Goal: Task Accomplishment & Management: Manage account settings

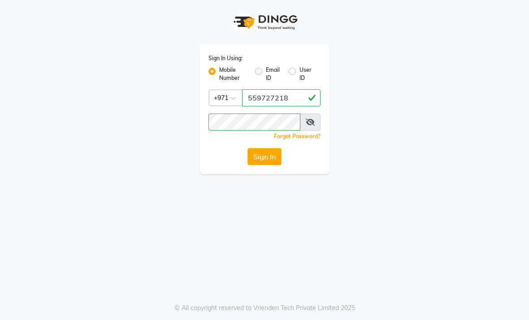
click at [263, 158] on button "Sign In" at bounding box center [265, 156] width 34 height 17
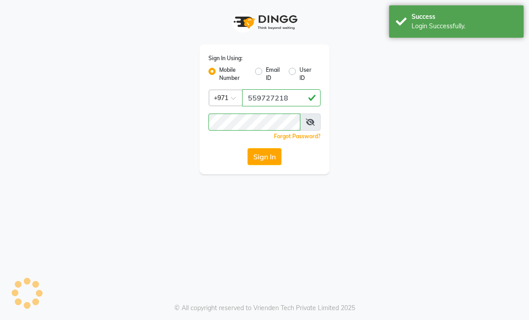
select select "service"
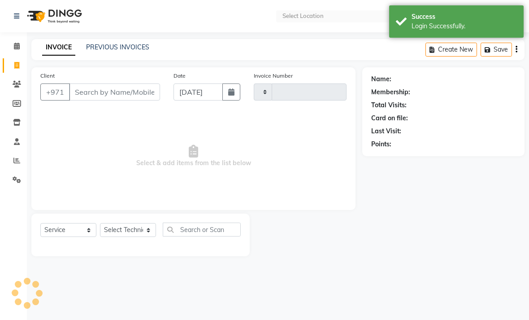
type input "2403"
select select "en"
select select "6884"
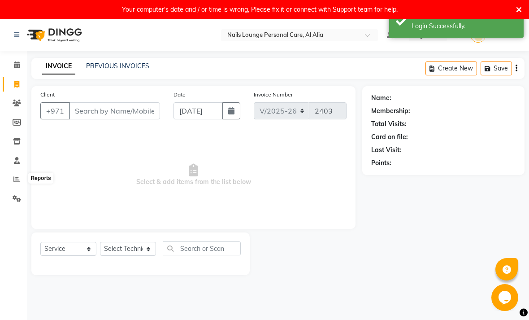
click at [16, 180] on icon at bounding box center [16, 179] width 7 height 7
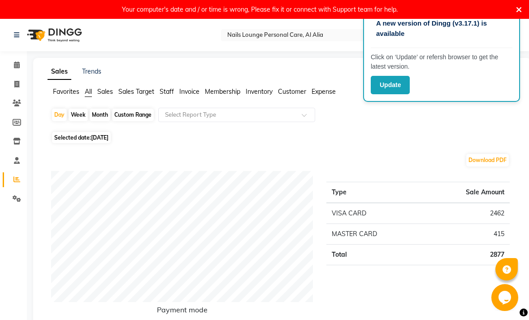
click at [371, 138] on div "Selected date: 03-09-2025" at bounding box center [284, 137] width 466 height 9
click at [518, 8] on icon at bounding box center [519, 10] width 6 height 8
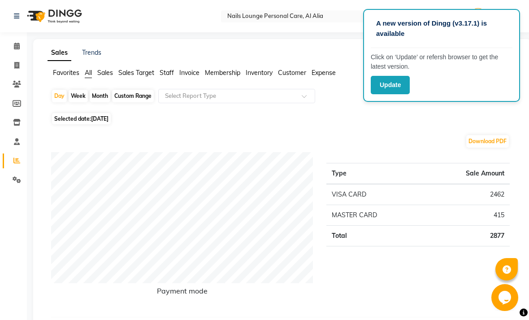
click at [287, 72] on span "Customer" at bounding box center [292, 73] width 28 height 8
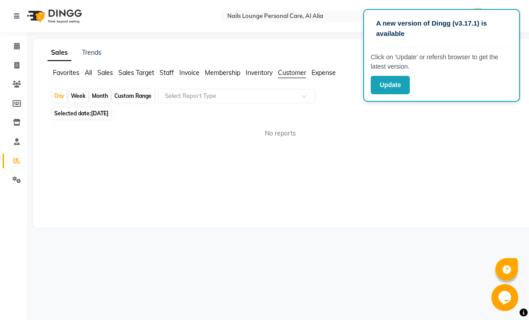
click at [22, 79] on link "Clients" at bounding box center [14, 84] width 22 height 15
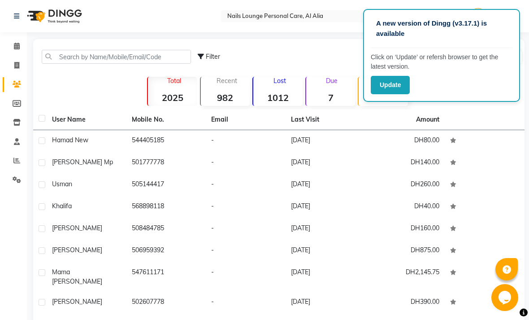
scroll to position [1, 0]
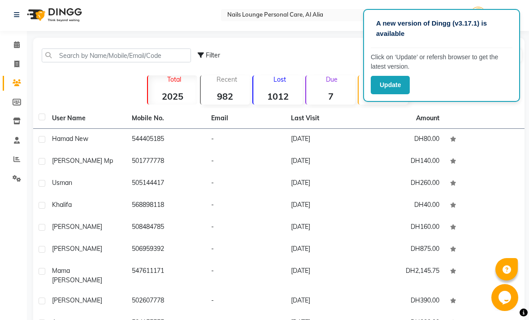
click at [396, 78] on button "Update" at bounding box center [390, 85] width 39 height 18
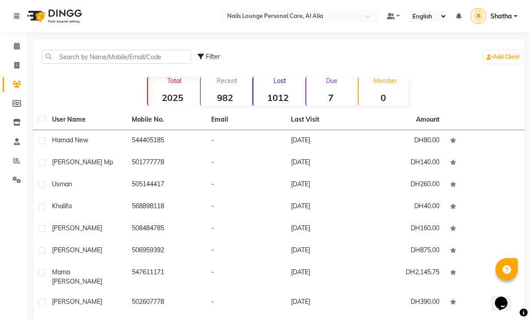
click at [17, 160] on icon at bounding box center [16, 160] width 7 height 7
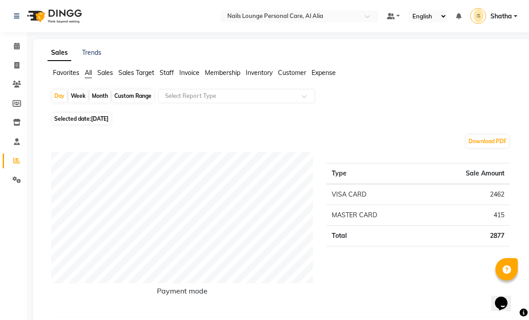
click at [293, 72] on span "Customer" at bounding box center [292, 73] width 28 height 8
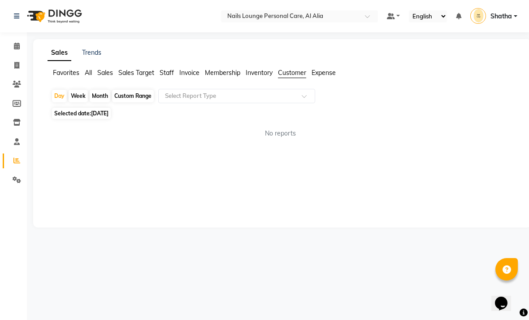
click at [304, 96] on span at bounding box center [307, 98] width 11 height 9
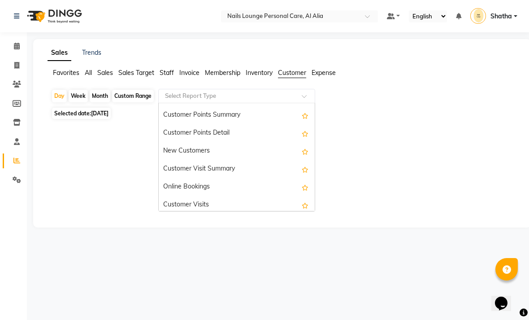
scroll to position [125, 0]
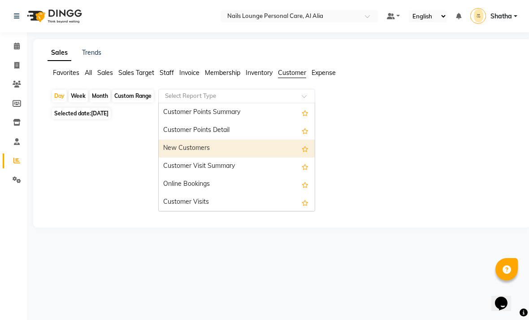
click at [198, 146] on div "New Customers" at bounding box center [237, 149] width 156 height 18
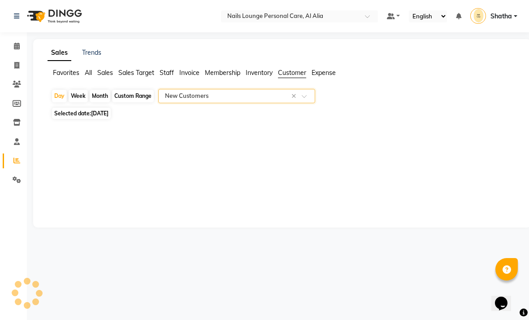
select select "full_report"
select select "csv"
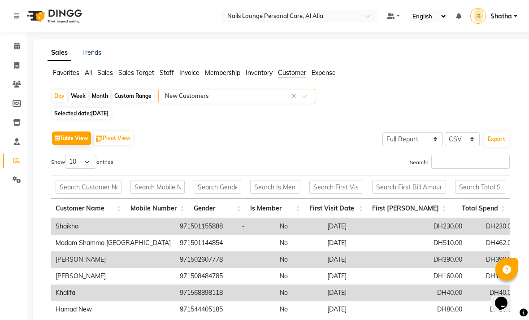
click at [136, 96] on div "Custom Range" at bounding box center [133, 96] width 42 height 13
select select "9"
select select "2025"
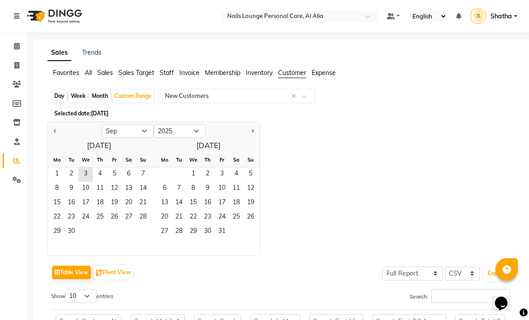
click at [103, 96] on div "Month" at bounding box center [100, 96] width 21 height 13
select select "9"
select select "2025"
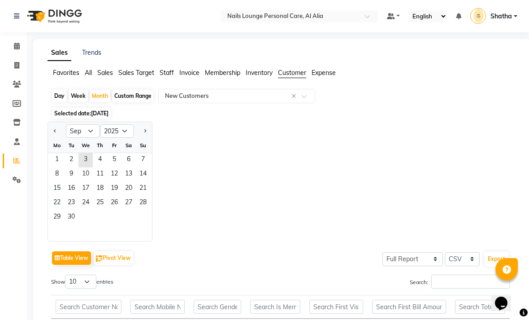
click at [79, 119] on span "Selected date: 03-09-2025" at bounding box center [81, 113] width 59 height 11
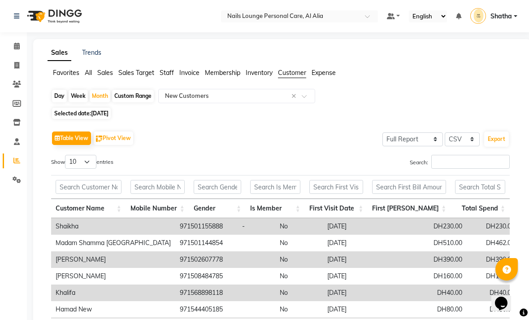
click at [106, 92] on div "Month" at bounding box center [100, 96] width 21 height 13
select select "9"
select select "2025"
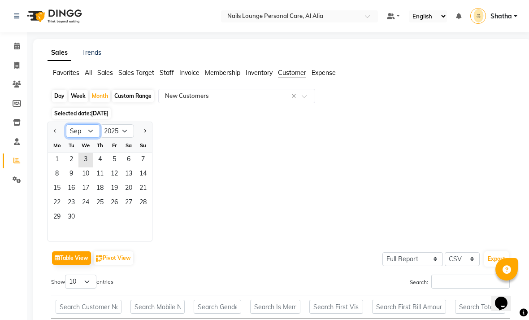
click at [81, 131] on select "Jan Feb Mar Apr May Jun Jul Aug Sep Oct Nov Dec" at bounding box center [83, 130] width 34 height 13
select select "8"
click at [117, 159] on span "1" at bounding box center [114, 160] width 14 height 14
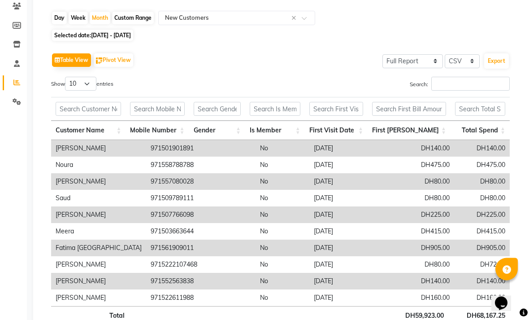
scroll to position [104, 0]
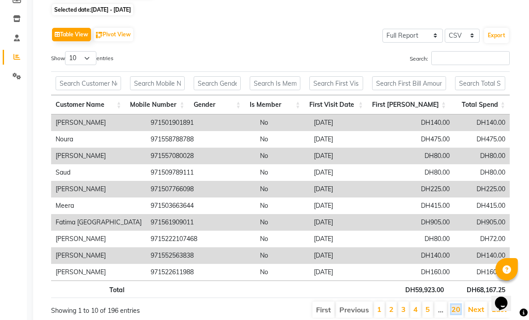
click at [456, 306] on link "20" at bounding box center [456, 309] width 9 height 9
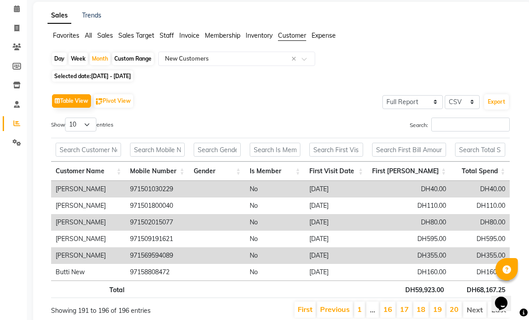
scroll to position [0, 0]
click at [86, 38] on span "All" at bounding box center [88, 35] width 7 height 8
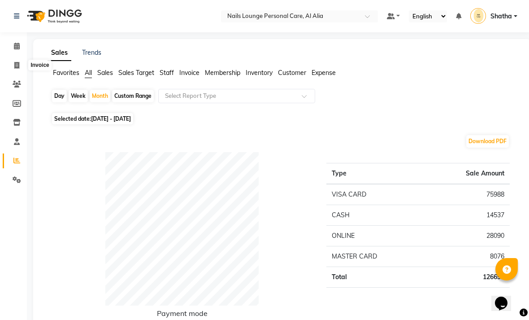
click at [17, 64] on icon at bounding box center [16, 65] width 5 height 7
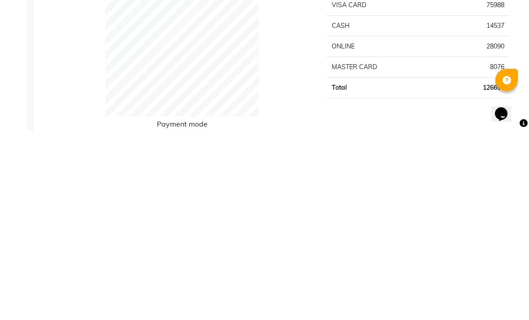
select select "6884"
select select "service"
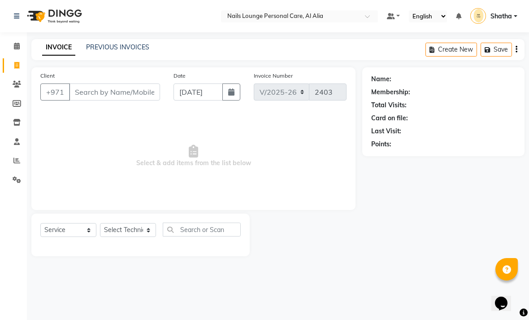
click at [454, 46] on button "Create New" at bounding box center [452, 50] width 52 height 14
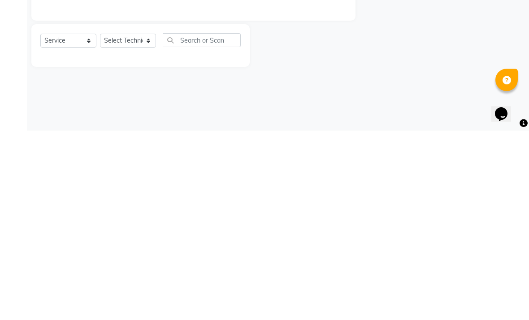
select select "6884"
click at [61, 223] on select "Select Service Product Membership Package Voucher Prepaid Gift Card" at bounding box center [68, 230] width 56 height 14
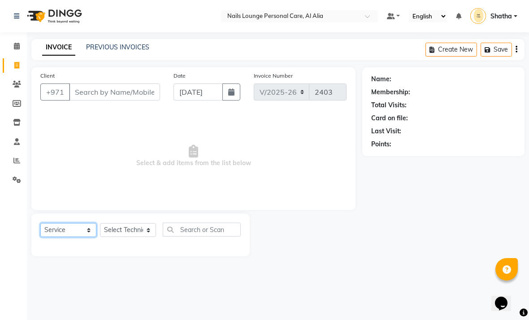
select select "product"
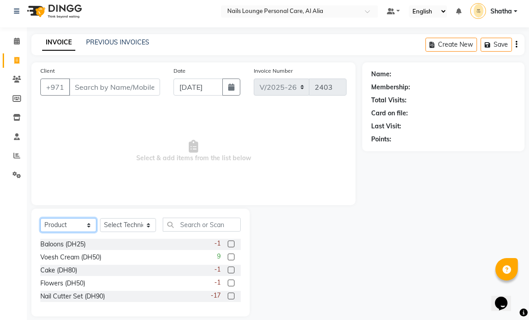
scroll to position [15, 0]
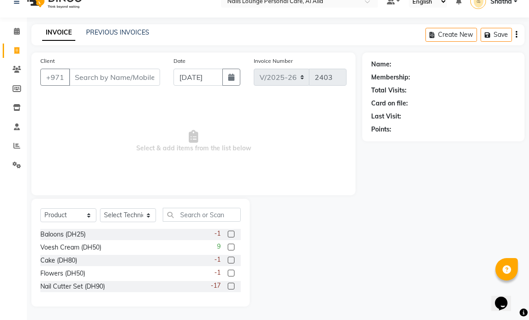
click at [118, 35] on link "PREVIOUS INVOICES" at bounding box center [117, 32] width 63 height 8
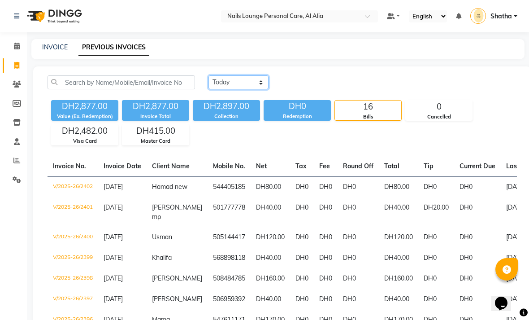
click at [259, 83] on select "Today Yesterday Custom Range" at bounding box center [239, 82] width 60 height 14
select select "range"
click at [309, 88] on input "03-09-2025" at bounding box center [311, 82] width 63 height 13
select select "9"
select select "2025"
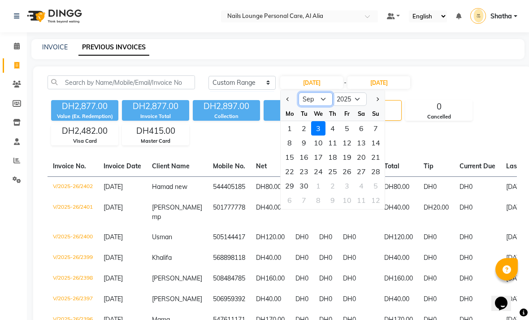
click at [314, 101] on select "Jan Feb Mar Apr May Jun Jul Aug Sep Oct Nov Dec" at bounding box center [316, 98] width 34 height 13
select select "8"
click at [347, 154] on div "15" at bounding box center [347, 157] width 14 height 14
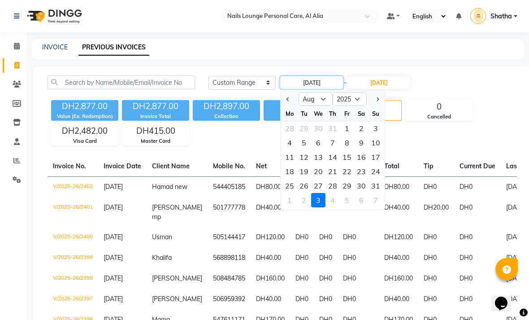
type input "15-08-2025"
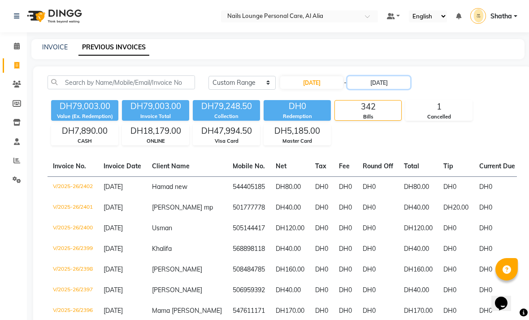
click at [392, 87] on input "03-09-2025" at bounding box center [379, 82] width 63 height 13
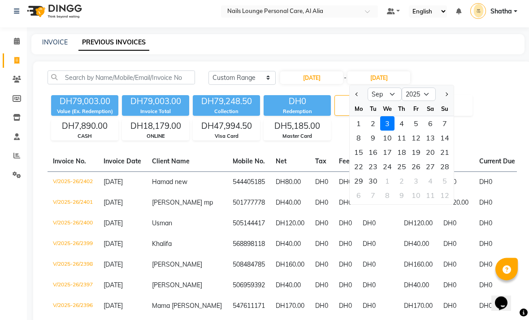
scroll to position [5, 0]
click at [389, 96] on select "Aug Sep Oct Nov Dec" at bounding box center [385, 94] width 34 height 13
select select "8"
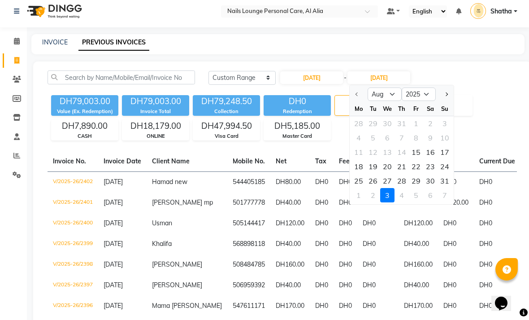
click at [445, 182] on div "31" at bounding box center [445, 181] width 14 height 14
type input "31-08-2025"
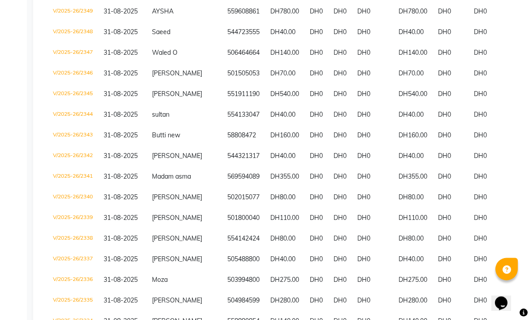
scroll to position [279, 0]
click at [168, 180] on span "Madam asma" at bounding box center [171, 176] width 39 height 8
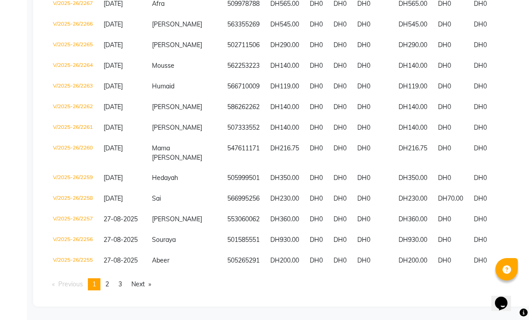
scroll to position [2056, 0]
click at [144, 290] on link "Next page" at bounding box center [141, 284] width 29 height 12
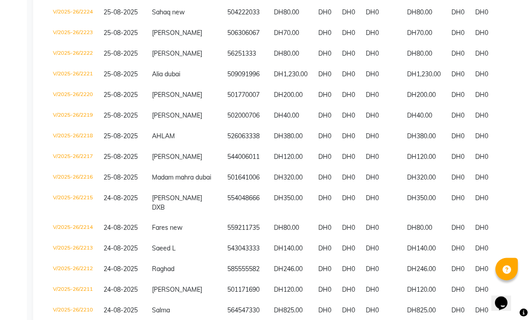
scroll to position [794, 0]
click at [161, 78] on span "Alia dubai" at bounding box center [166, 74] width 28 height 8
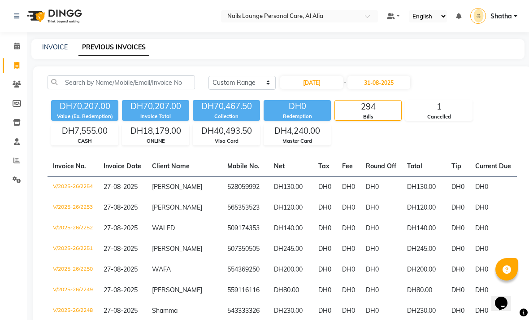
select select "6884"
select select "service"
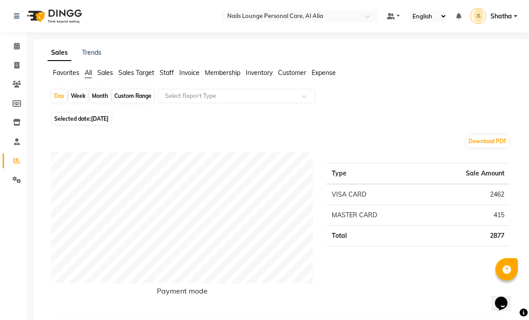
select select "6884"
select select "service"
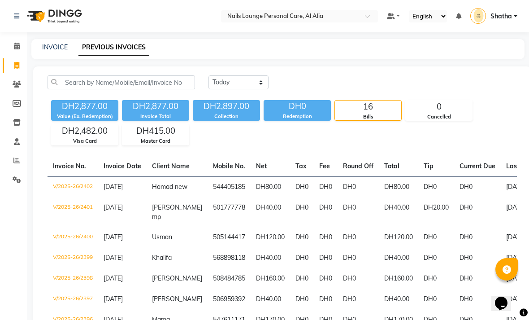
click at [106, 50] on link "PREVIOUS INVOICES" at bounding box center [114, 47] width 71 height 16
click at [55, 48] on link "INVOICE" at bounding box center [55, 47] width 26 height 8
select select "service"
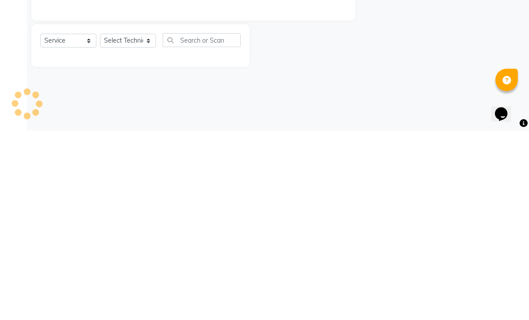
type input "2403"
select select "6884"
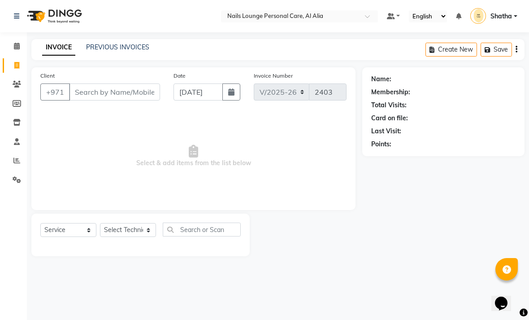
click at [117, 46] on link "PREVIOUS INVOICES" at bounding box center [117, 47] width 63 height 8
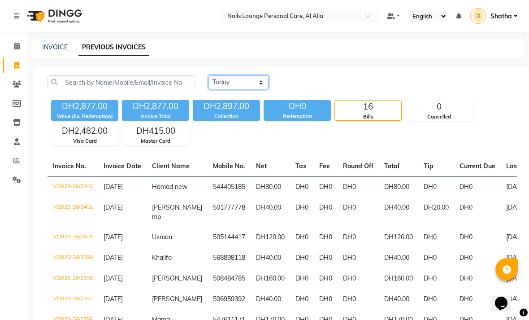
click at [236, 85] on select "Today Yesterday Custom Range" at bounding box center [239, 82] width 60 height 14
select select "range"
click at [315, 83] on input "03-09-2025" at bounding box center [311, 82] width 63 height 13
select select "9"
select select "2025"
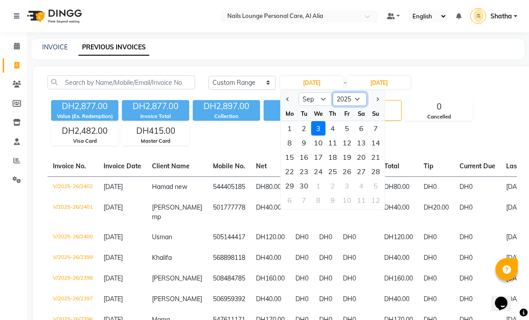
click at [366, 94] on select "2015 2016 2017 2018 2019 2020 2021 2022 2023 2024 2025 2026 2027 2028 2029 2030…" at bounding box center [350, 98] width 34 height 13
click at [312, 98] on select "Jan Feb Mar Apr May Jun Jul Aug Sep Oct Nov Dec" at bounding box center [316, 98] width 34 height 13
select select "8"
click at [341, 126] on div "1" at bounding box center [347, 128] width 14 height 14
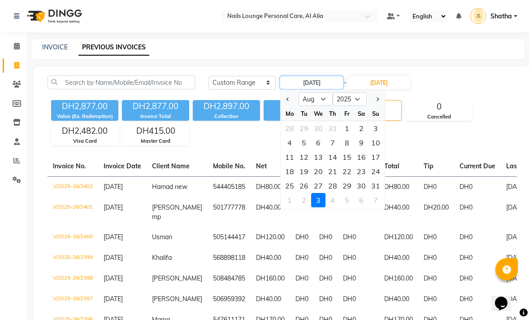
type input "01-08-2025"
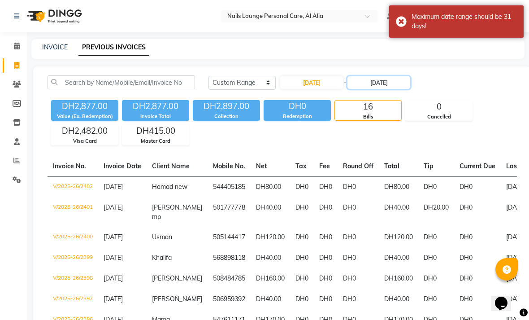
click at [384, 83] on input "03-09-2025" at bounding box center [379, 82] width 63 height 13
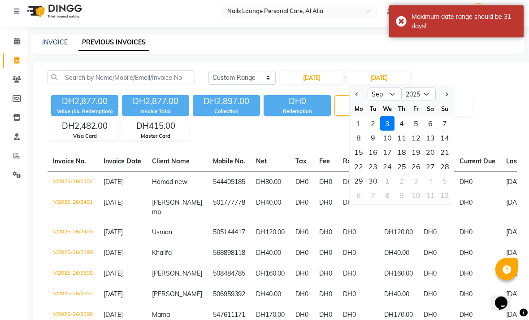
scroll to position [5, 0]
click at [388, 91] on select "Aug Sep Oct Nov Dec" at bounding box center [385, 94] width 34 height 13
click at [386, 94] on select "Aug Sep Oct Nov Dec" at bounding box center [385, 94] width 34 height 13
select select "8"
click at [444, 179] on div "31" at bounding box center [445, 181] width 14 height 14
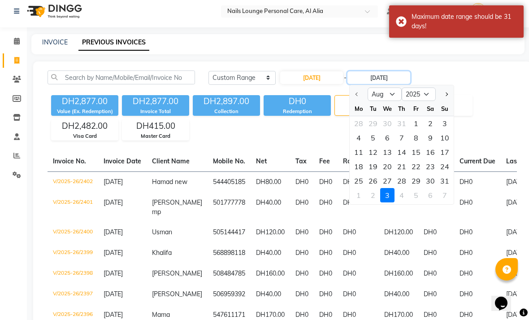
type input "31-08-2025"
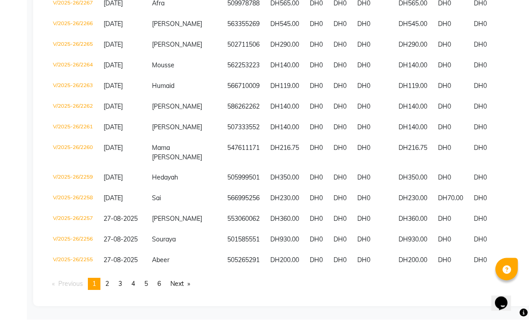
scroll to position [2056, 0]
click at [177, 290] on link "Next page" at bounding box center [180, 284] width 29 height 12
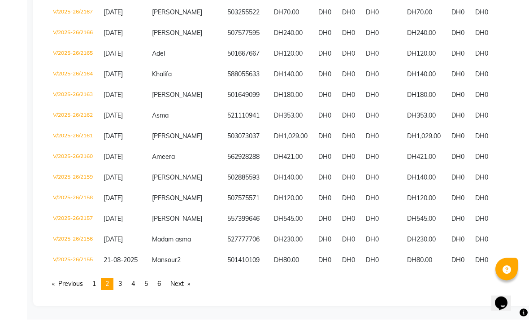
scroll to position [2174, 0]
click at [178, 290] on link "Next page" at bounding box center [180, 284] width 29 height 12
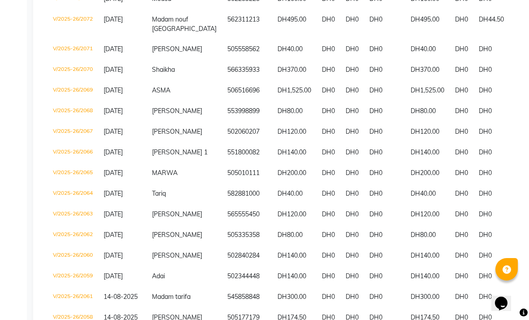
scroll to position [2084, 0]
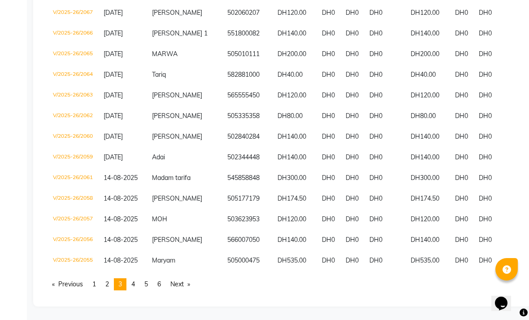
click at [111, 290] on link "page 2" at bounding box center [107, 284] width 13 height 12
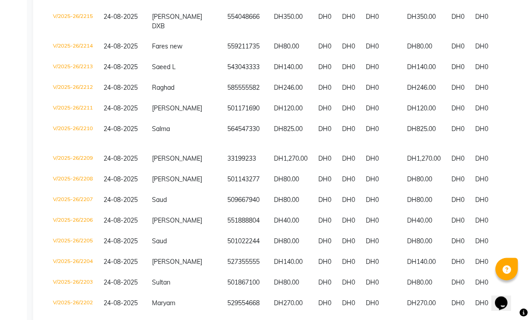
scroll to position [976, 0]
click at [76, 169] on td "V/2025-26/2209" at bounding box center [73, 158] width 51 height 21
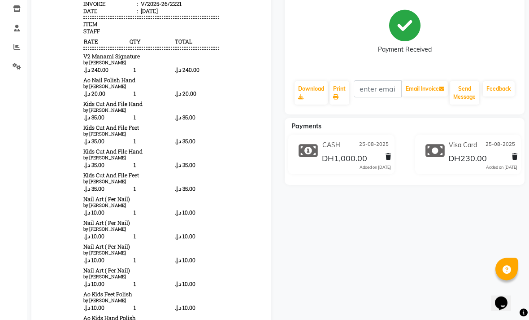
scroll to position [113, 0]
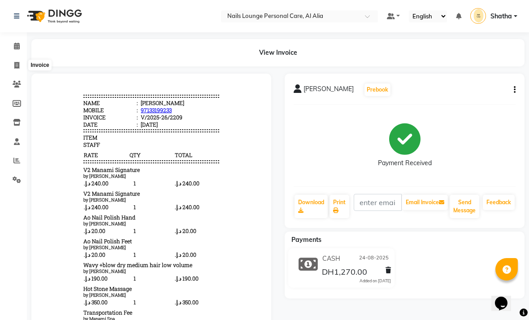
click at [16, 61] on span at bounding box center [17, 66] width 16 height 10
select select "6884"
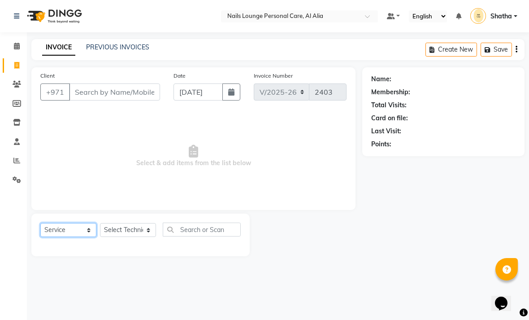
click at [82, 233] on select "Select Service Product Membership Package Voucher Prepaid Gift Card" at bounding box center [68, 230] width 56 height 14
click at [76, 230] on select "Select Service Product Membership Package Voucher Prepaid Gift Card" at bounding box center [68, 230] width 56 height 14
select select "product"
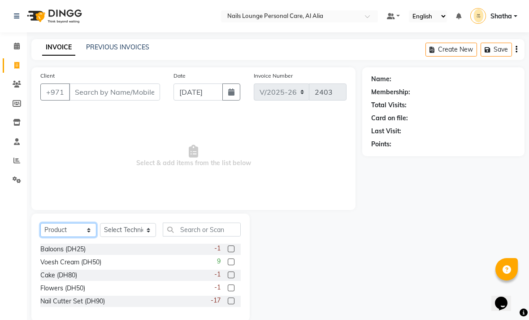
scroll to position [15, 0]
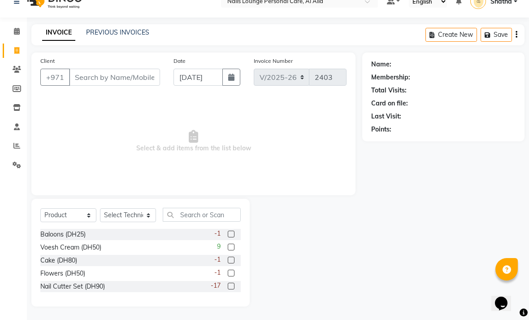
click at [229, 261] on label at bounding box center [231, 260] width 7 height 7
click at [229, 261] on input "checkbox" at bounding box center [231, 261] width 6 height 6
checkbox input "false"
click at [229, 273] on label at bounding box center [231, 273] width 7 height 7
click at [229, 273] on input "checkbox" at bounding box center [231, 274] width 6 height 6
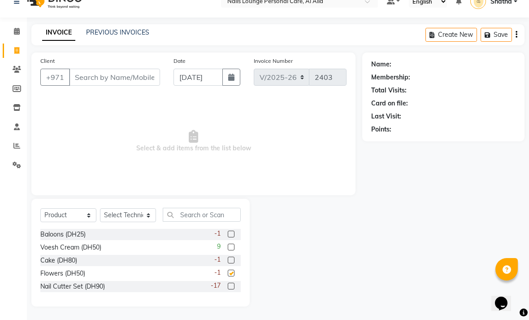
checkbox input "false"
